Goal: Task Accomplishment & Management: Manage account settings

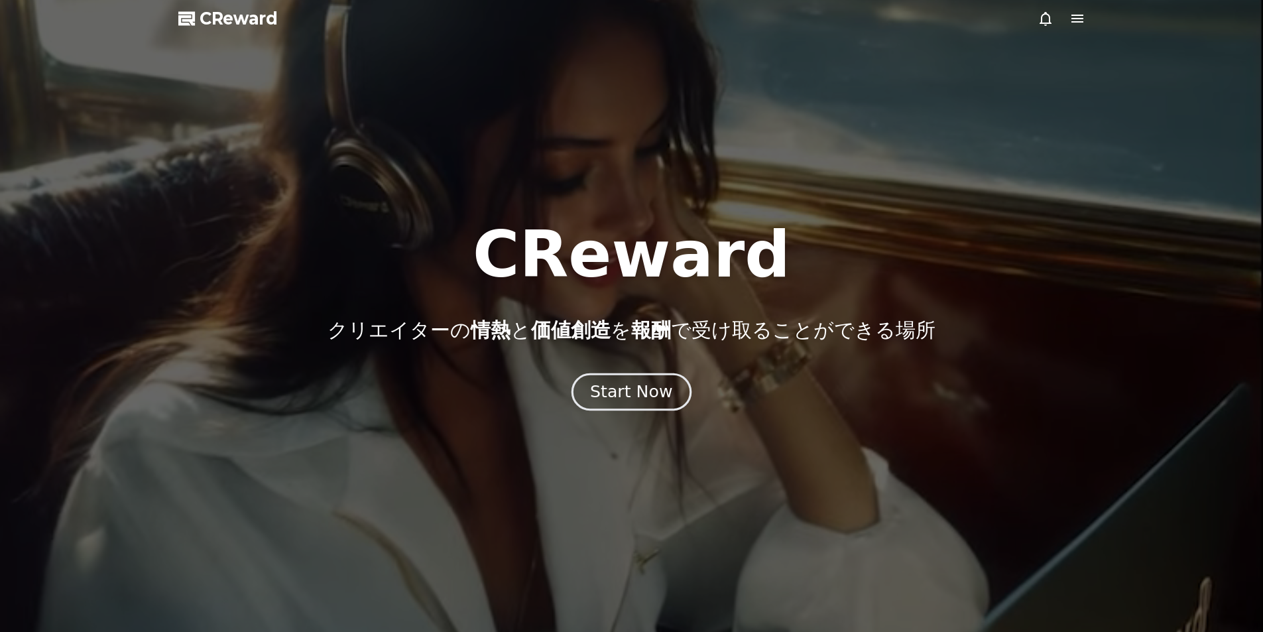
drag, startPoint x: 0, startPoint y: 0, endPoint x: 650, endPoint y: 393, distance: 759.6
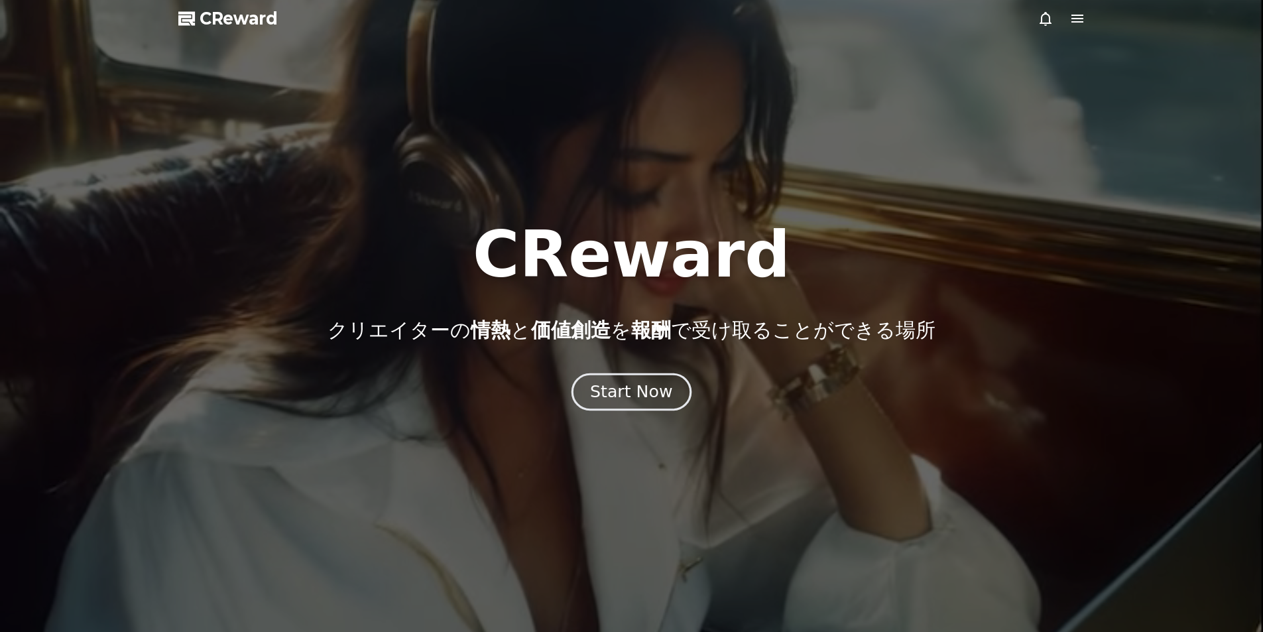
click at [650, 393] on div "Start Now" at bounding box center [631, 392] width 82 height 23
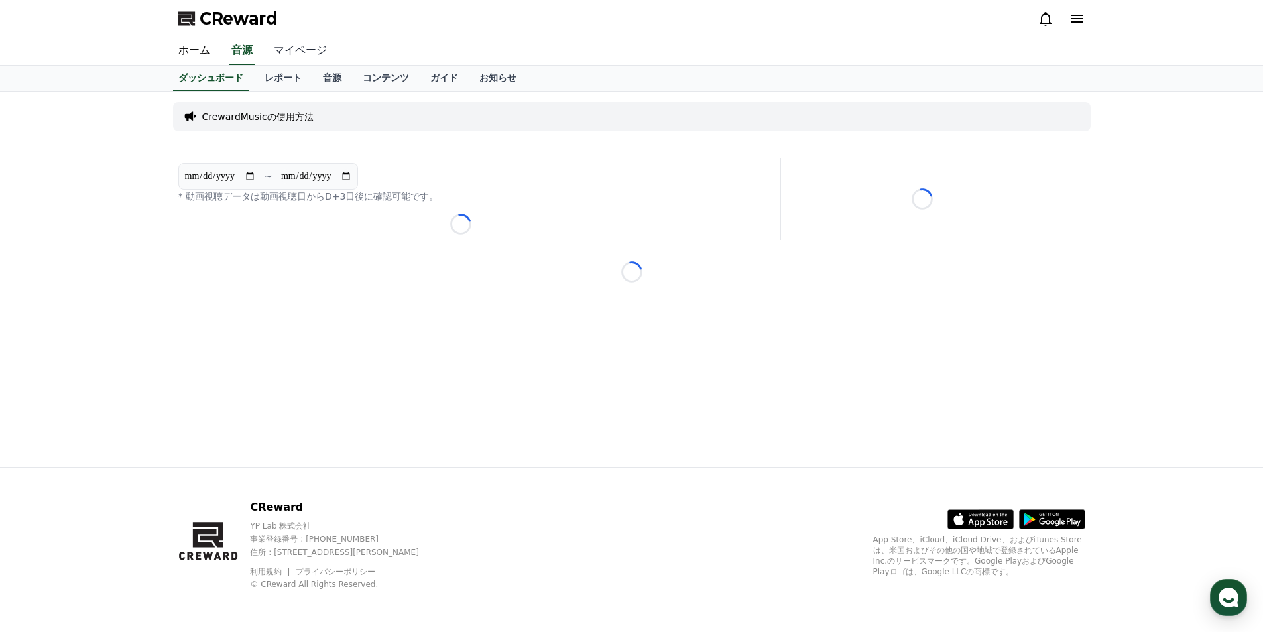
click at [304, 58] on link "マイページ" at bounding box center [300, 51] width 74 height 28
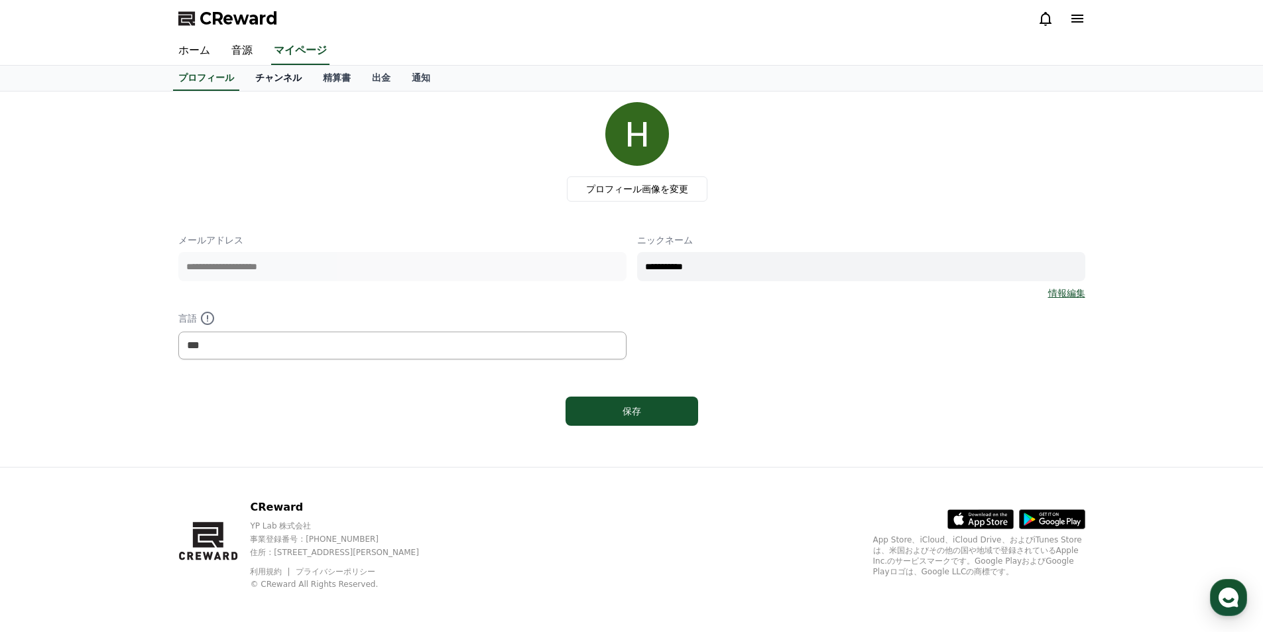
click at [290, 81] on link "チャンネル" at bounding box center [279, 78] width 68 height 25
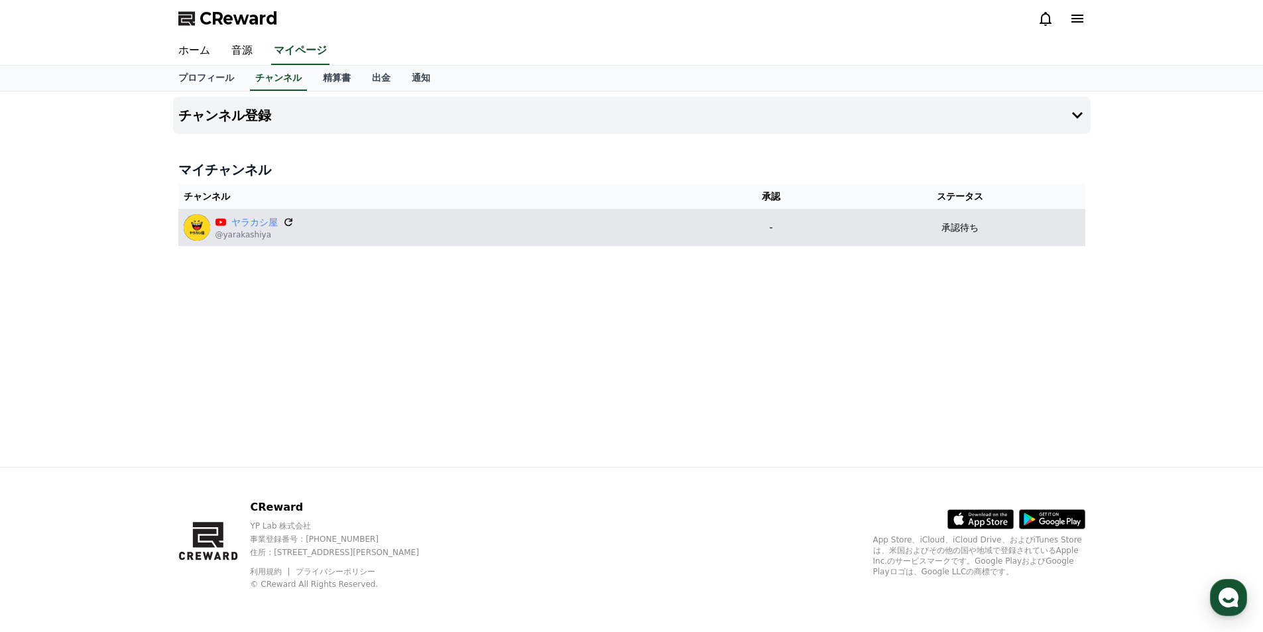
click at [291, 219] on icon at bounding box center [288, 222] width 12 height 12
